Goal: Use online tool/utility: Utilize a website feature to perform a specific function

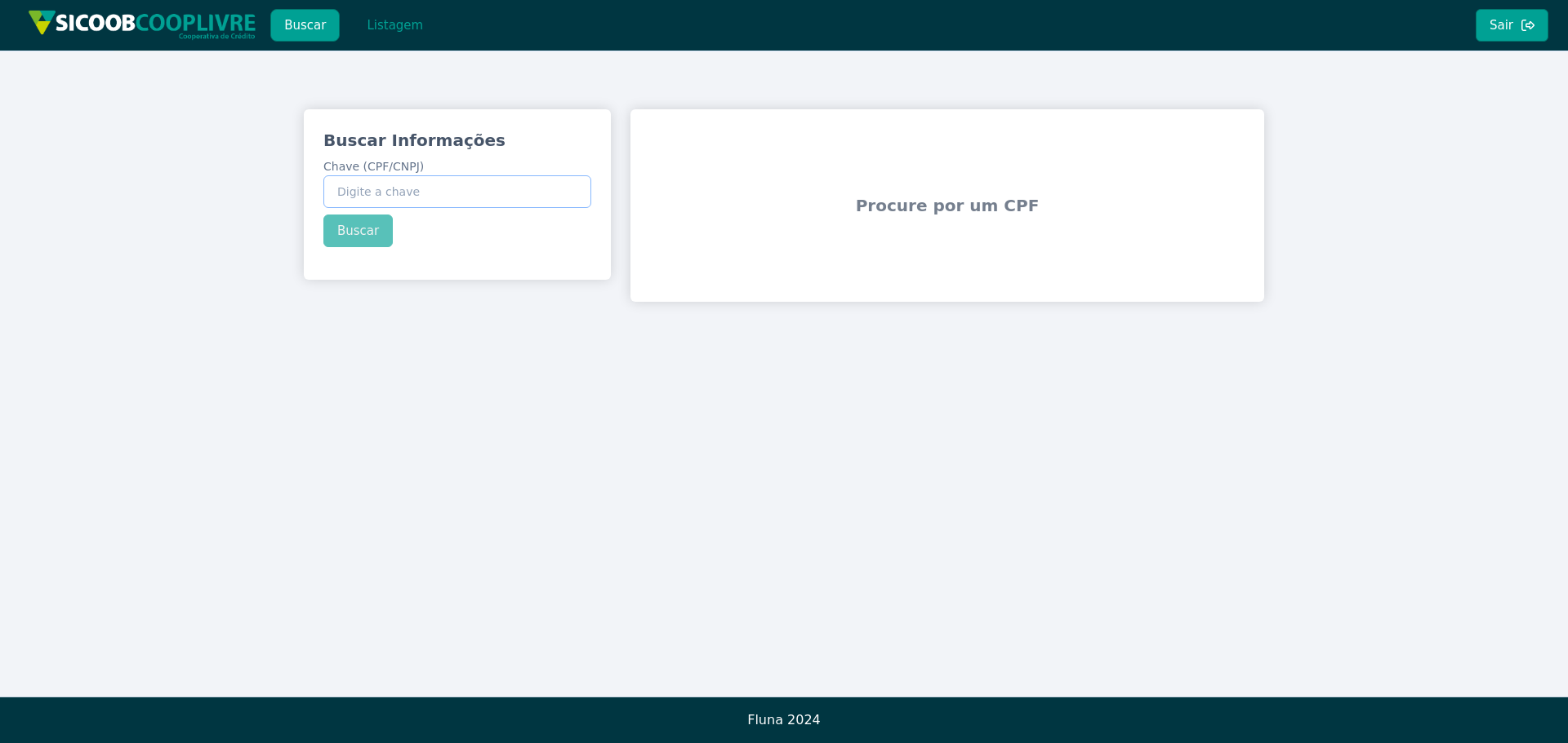
click at [471, 203] on input "Chave (CPF/CNPJ)" at bounding box center [457, 191] width 268 height 33
paste input "095.394.358-54"
click at [343, 226] on button "Buscar" at bounding box center [358, 230] width 70 height 33
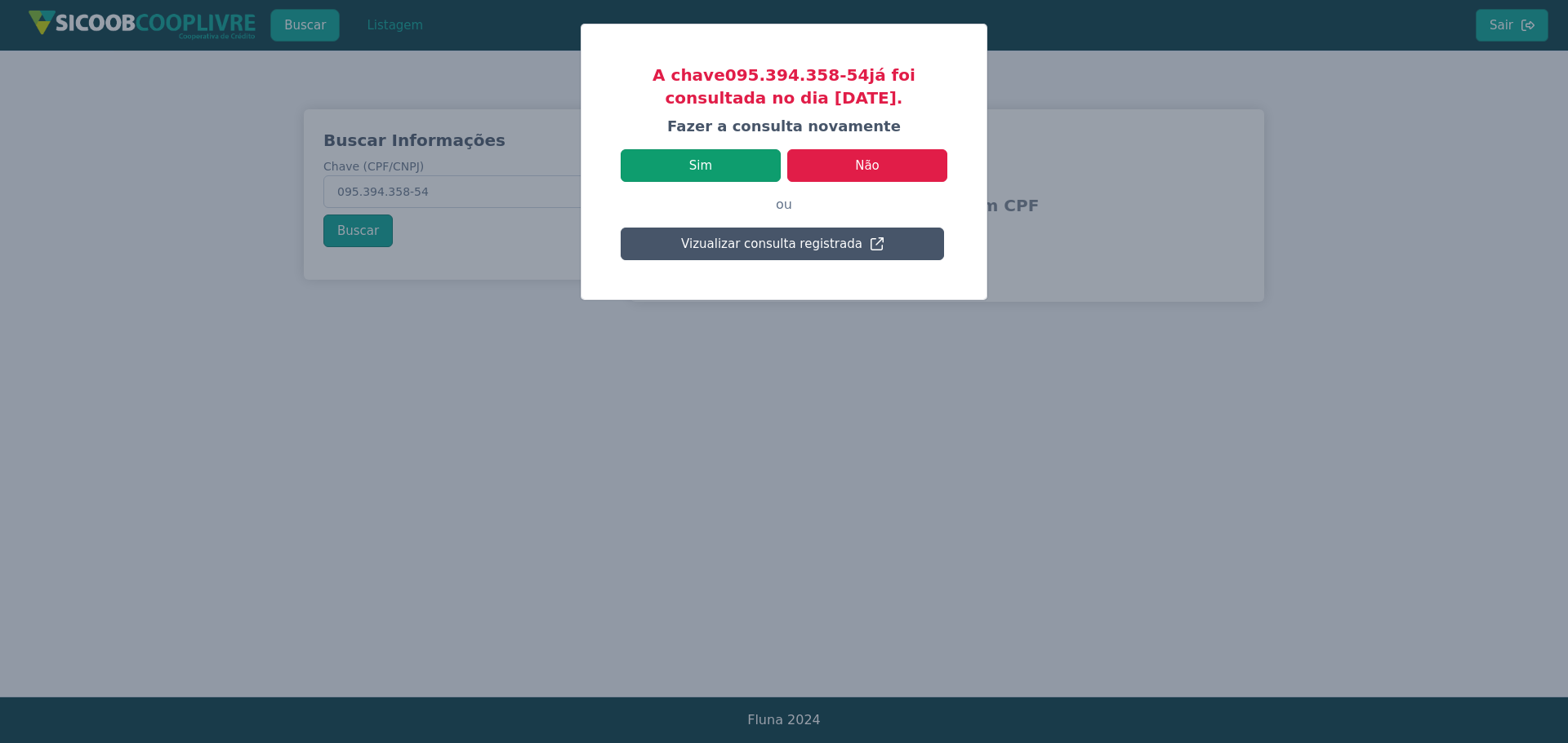
click at [704, 163] on button "Sim" at bounding box center [700, 165] width 160 height 33
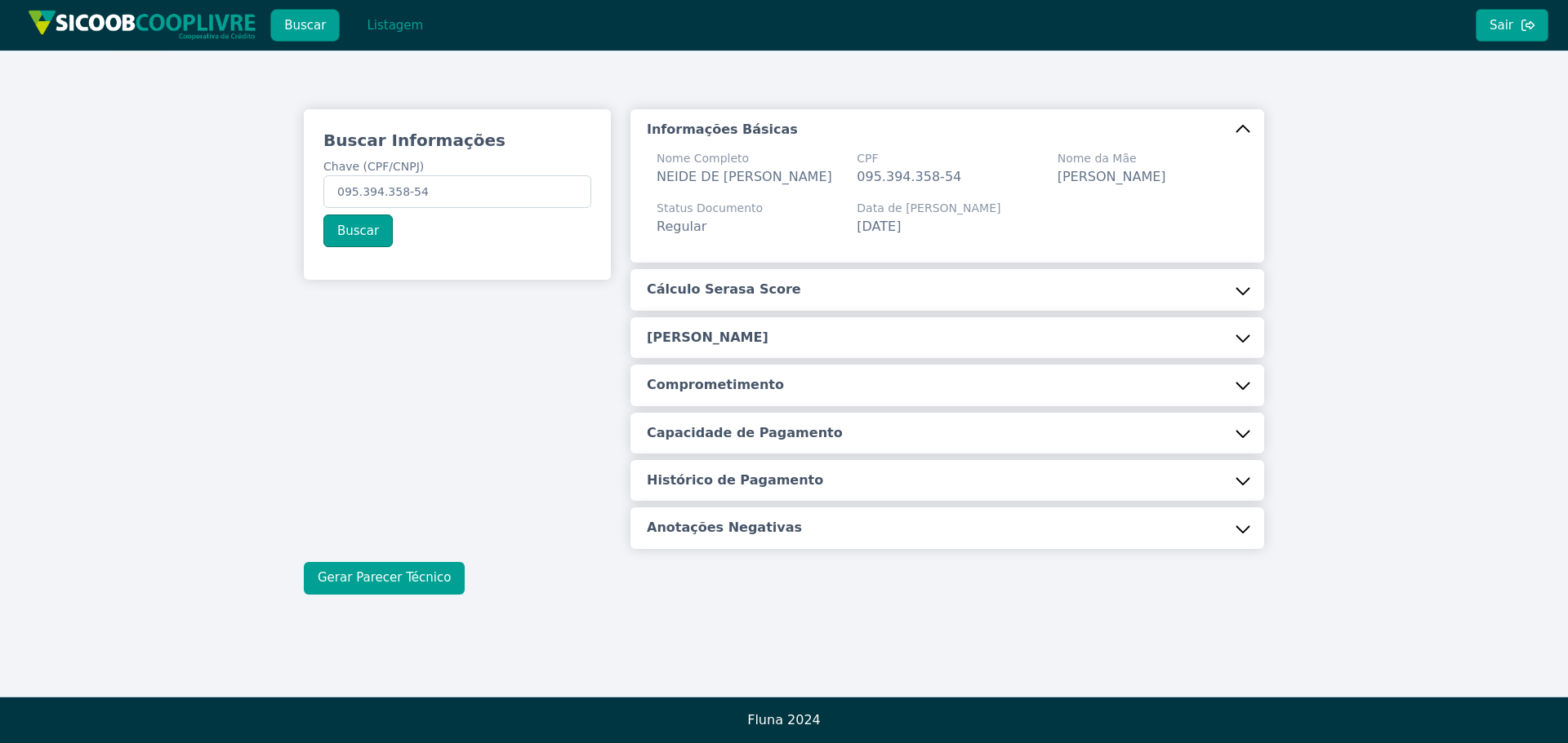
click at [387, 589] on button "Gerar Parecer Técnico" at bounding box center [384, 579] width 161 height 33
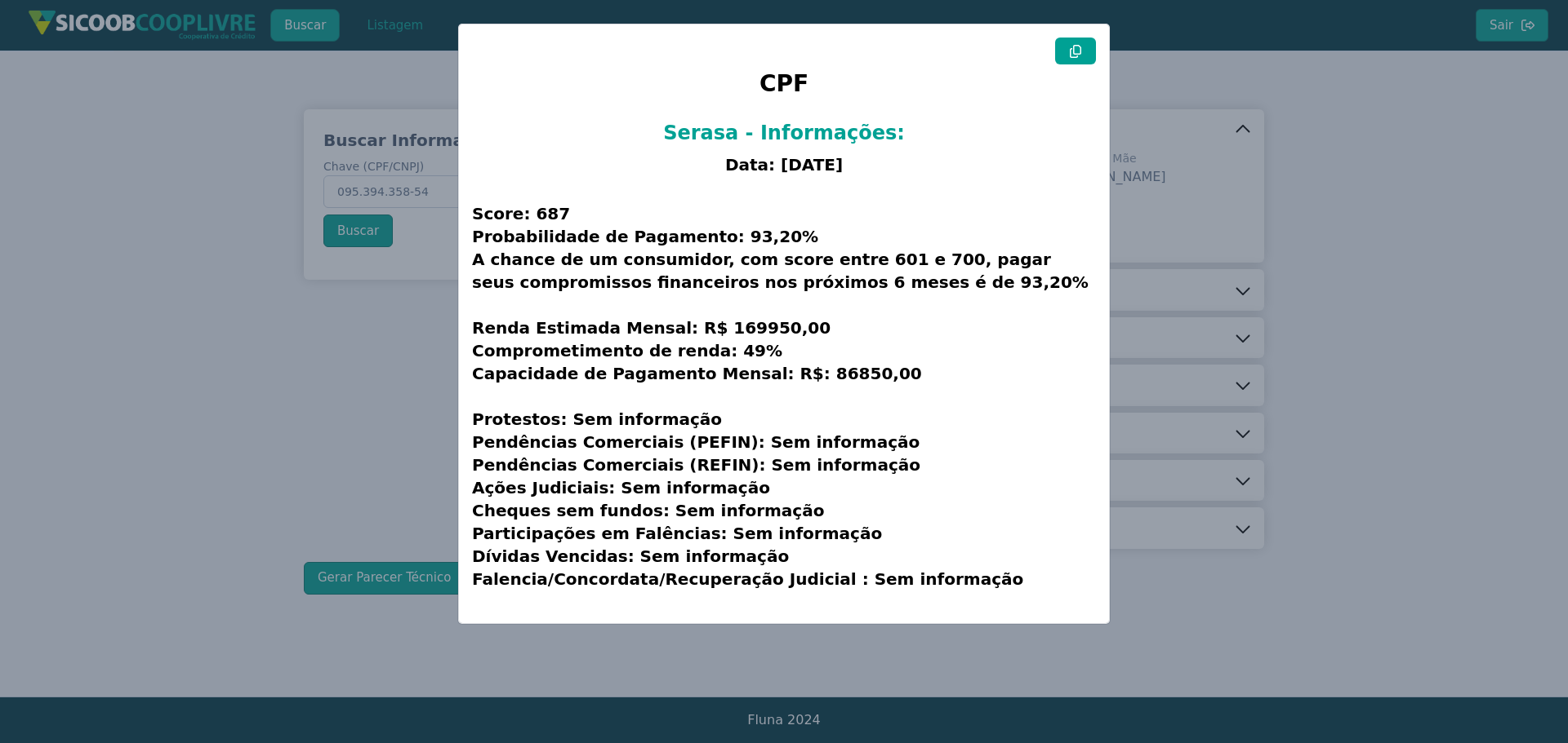
click at [1071, 45] on icon at bounding box center [1075, 52] width 13 height 13
click at [246, 431] on modal-container "CPF Serasa - Informações: Data: [DATE] Score: 687 Probabilidade de Pagamento: 9…" at bounding box center [784, 371] width 1568 height 743
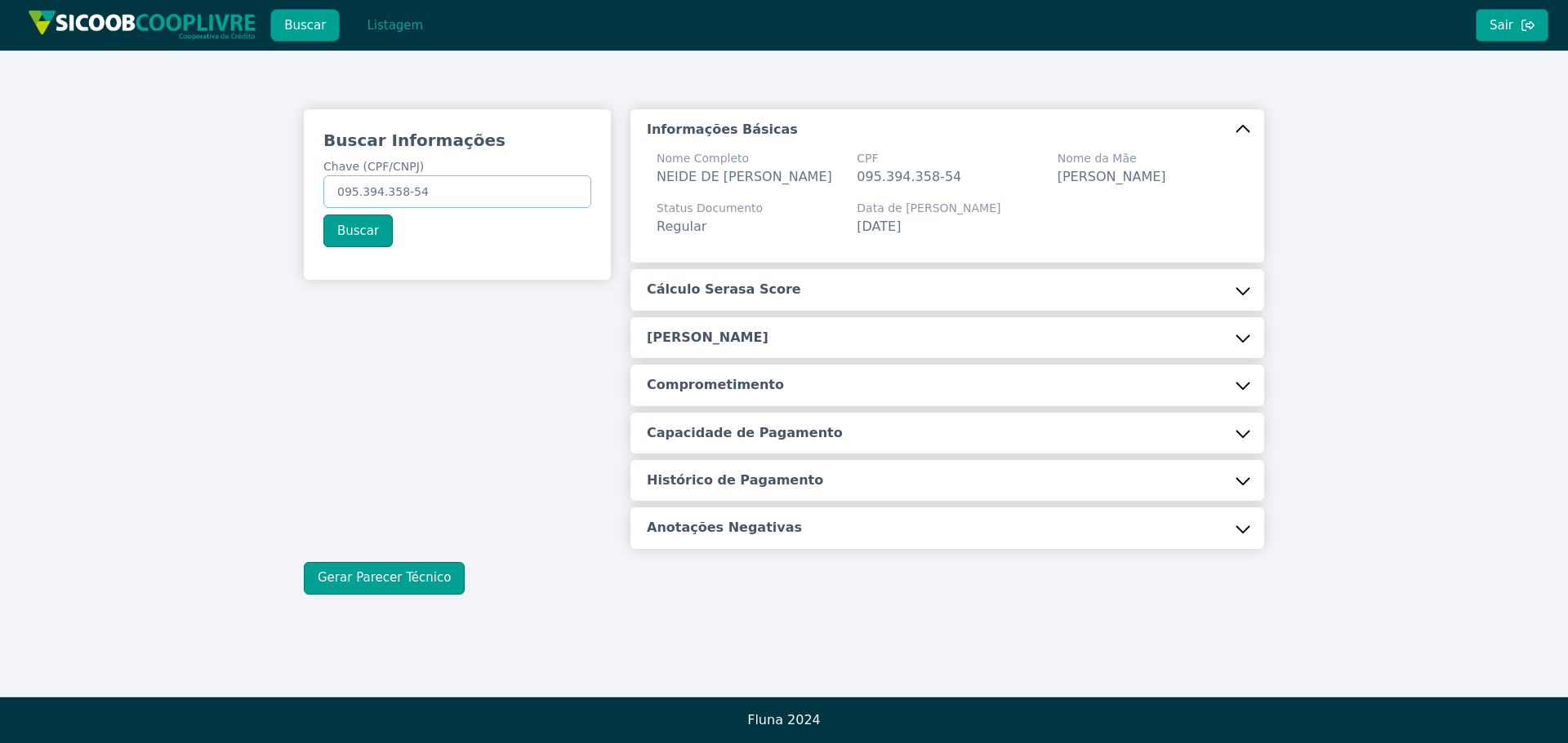
drag, startPoint x: 335, startPoint y: 192, endPoint x: 439, endPoint y: 191, distance: 104.0
click at [443, 198] on input "095.394.358-54" at bounding box center [457, 191] width 268 height 33
paste input "12.581.116/0001-40"
type input "12.581.116/0001-40"
click at [355, 231] on button "Buscar" at bounding box center [358, 230] width 70 height 33
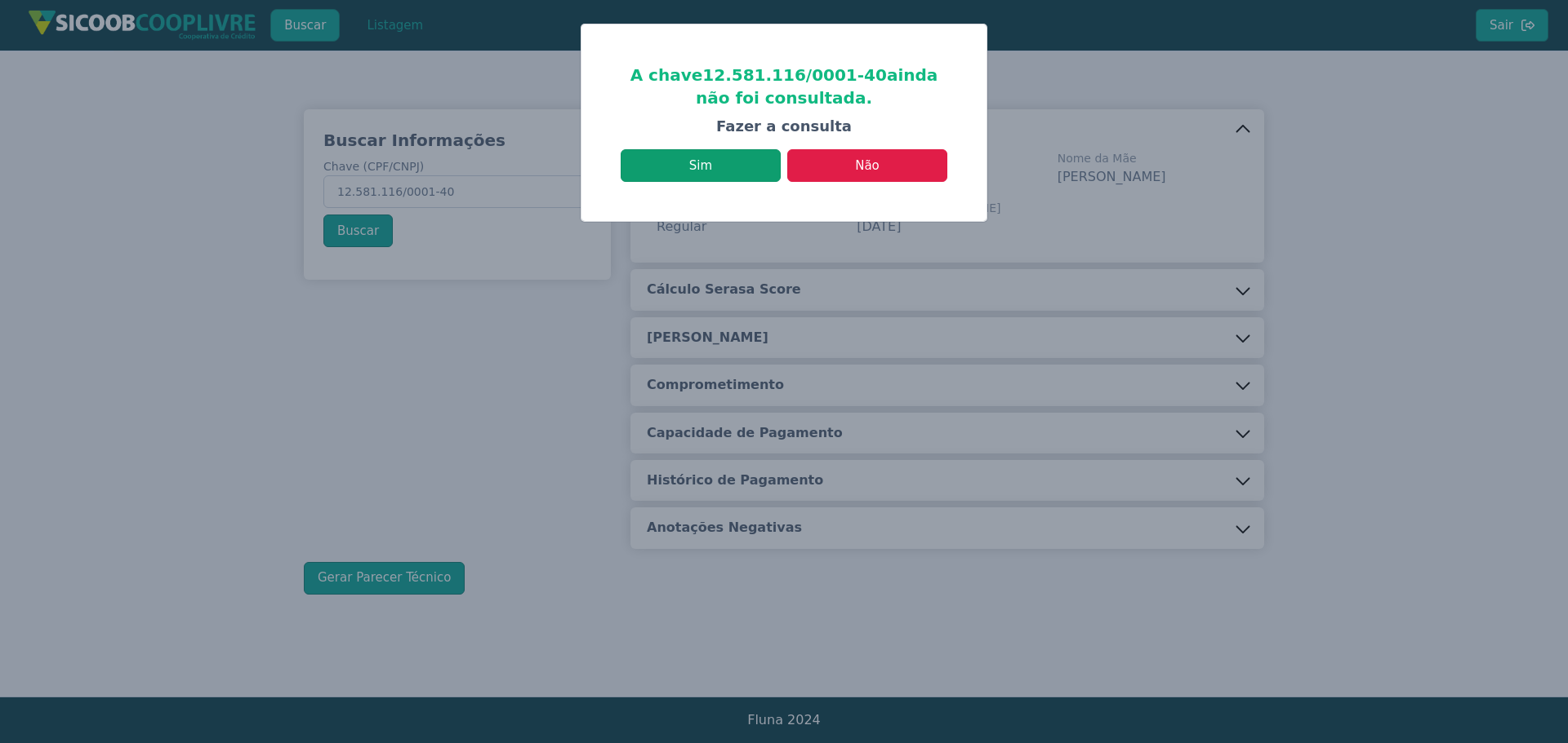
click at [701, 163] on button "Sim" at bounding box center [700, 165] width 160 height 33
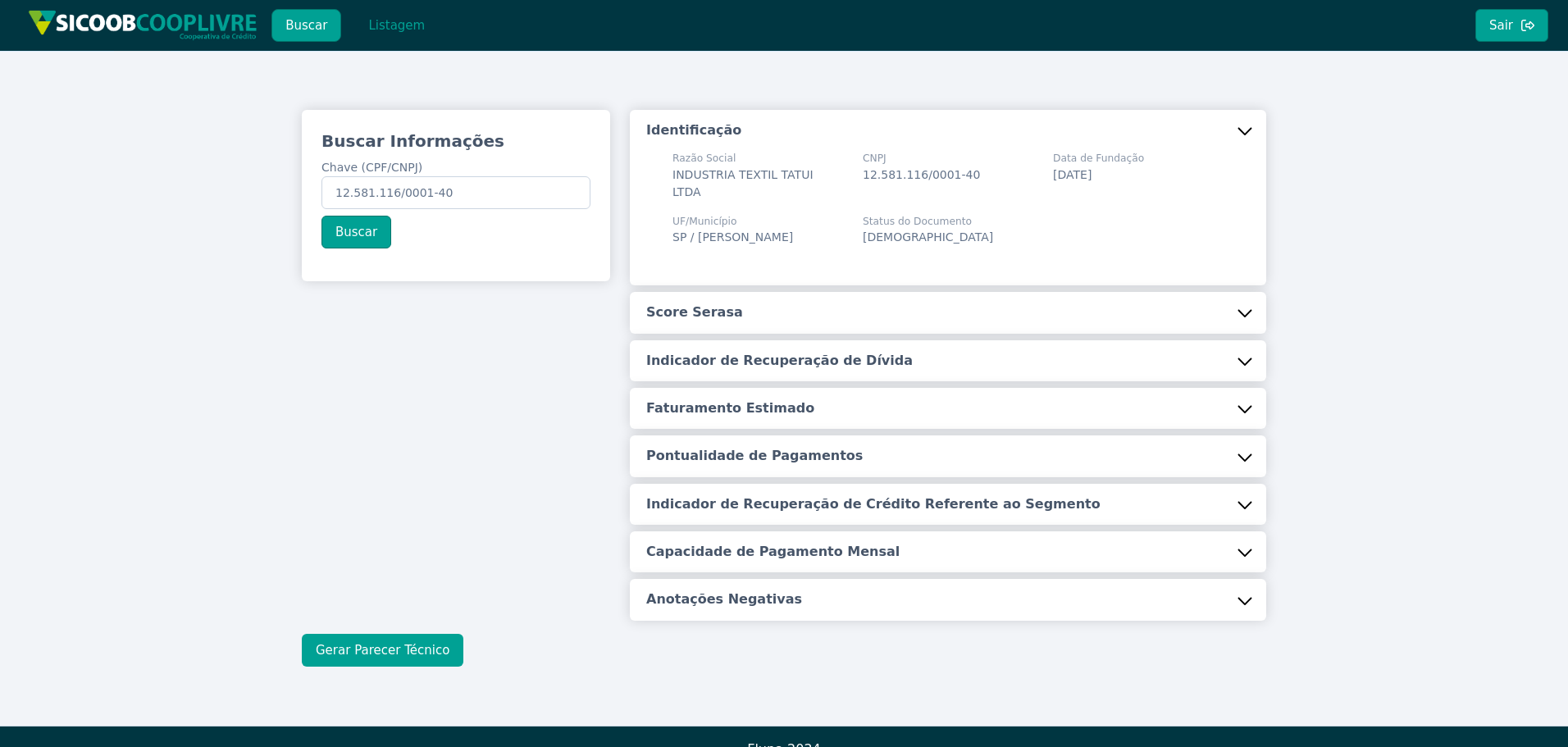
click at [388, 635] on button "Gerar Parecer Técnico" at bounding box center [382, 651] width 161 height 33
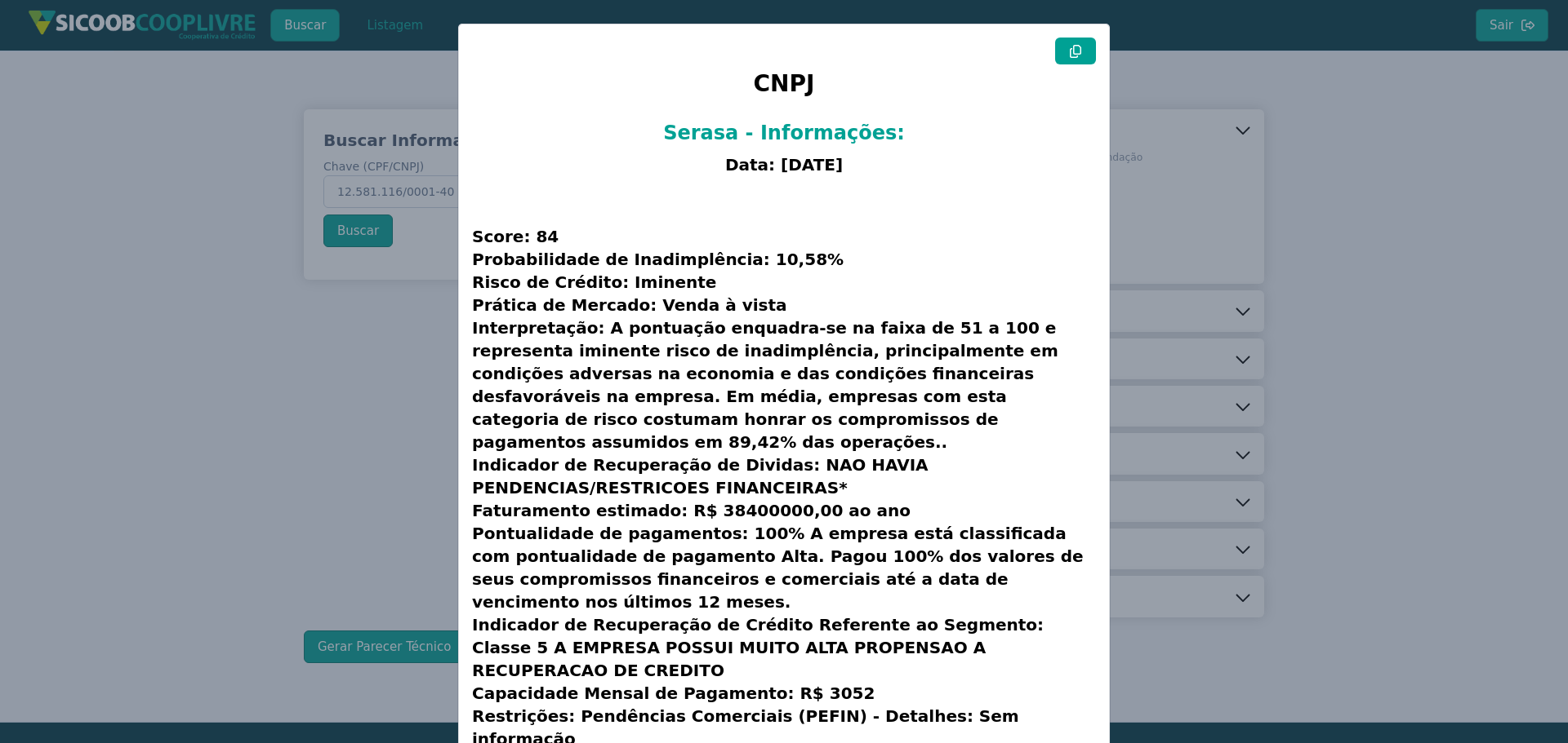
scroll to position [42, 0]
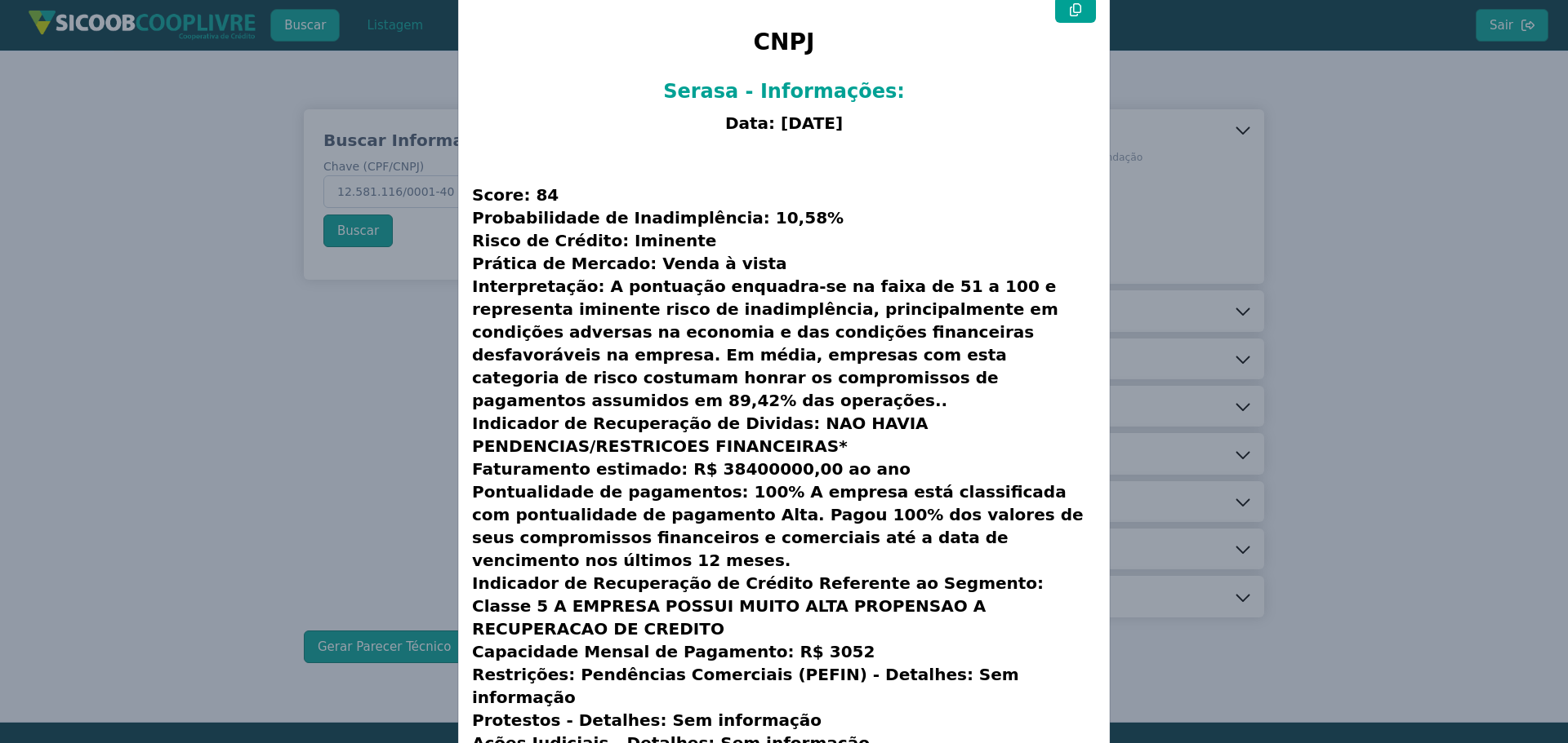
click at [388, 406] on modal-container "CNPJ Serasa - Informações: Data: [DATE] Score: 84 Probabilidade de Inadimplênci…" at bounding box center [784, 371] width 1568 height 743
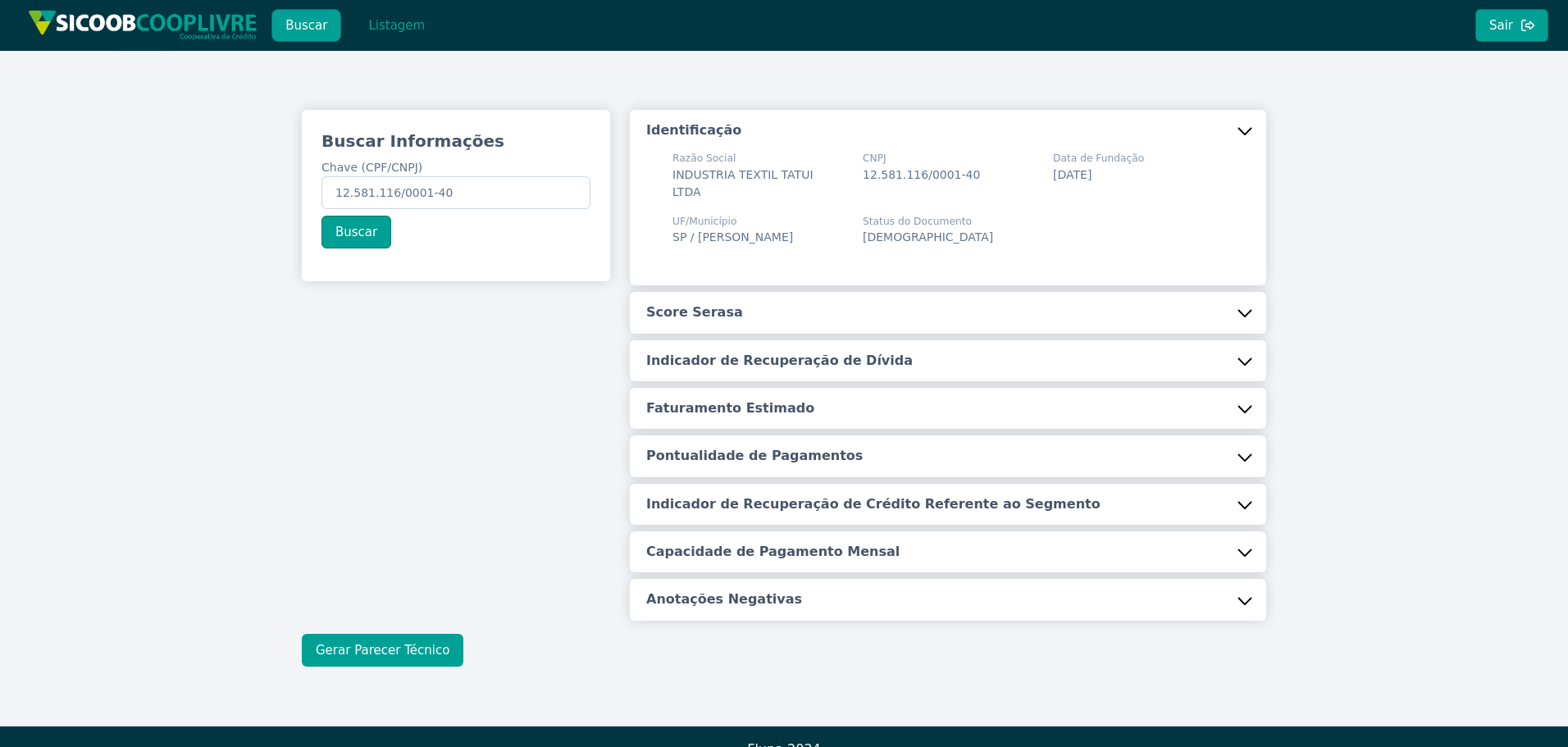
click at [404, 635] on button "Gerar Parecer Técnico" at bounding box center [382, 651] width 161 height 33
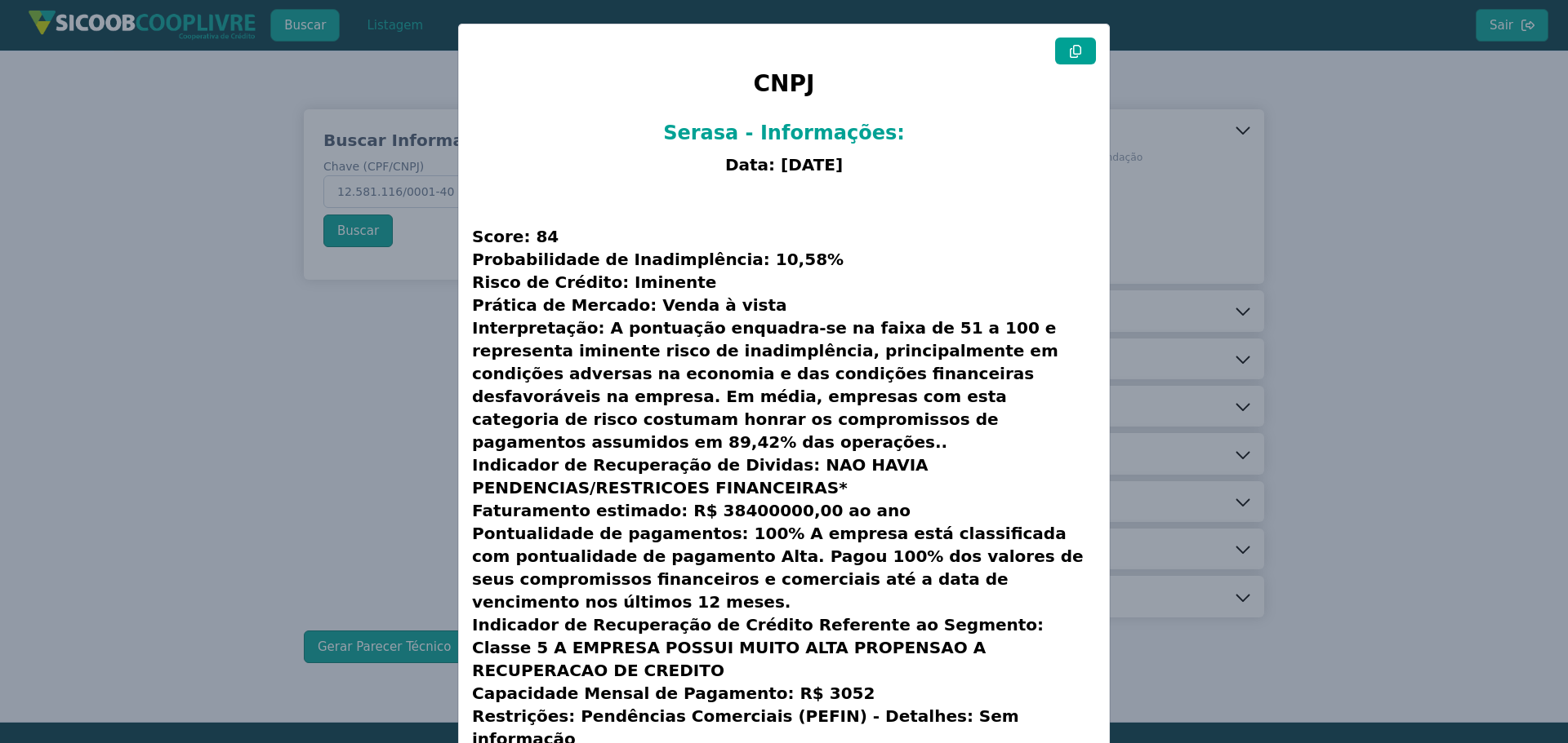
click at [1071, 47] on icon at bounding box center [1075, 52] width 11 height 13
